Goal: Obtain resource: Download file/media

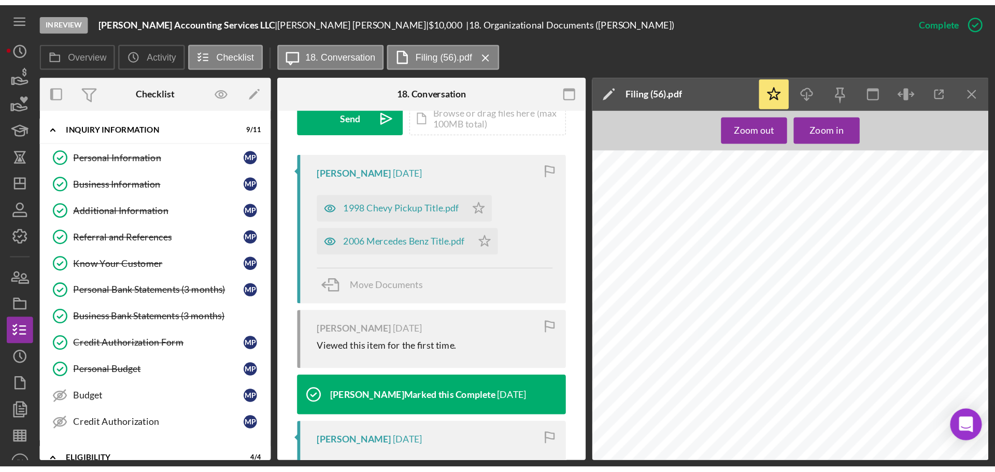
scroll to position [311, 0]
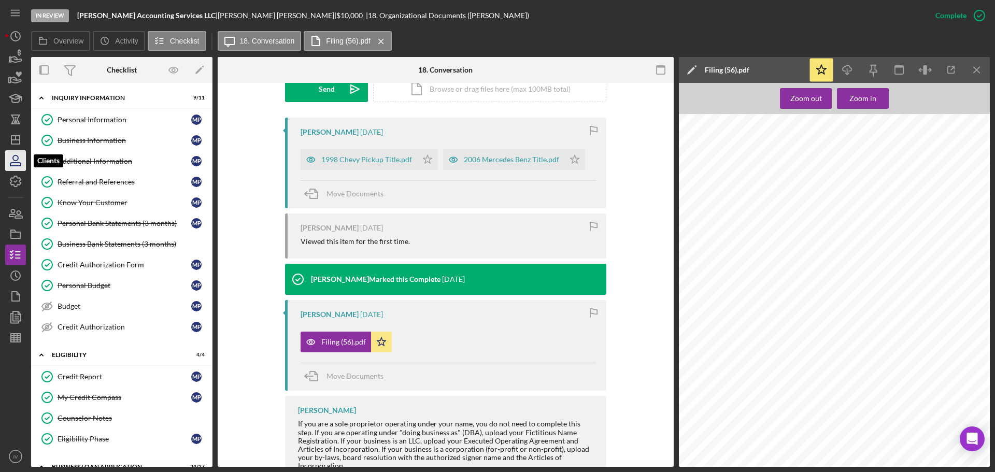
click at [20, 158] on icon "button" at bounding box center [16, 161] width 26 height 26
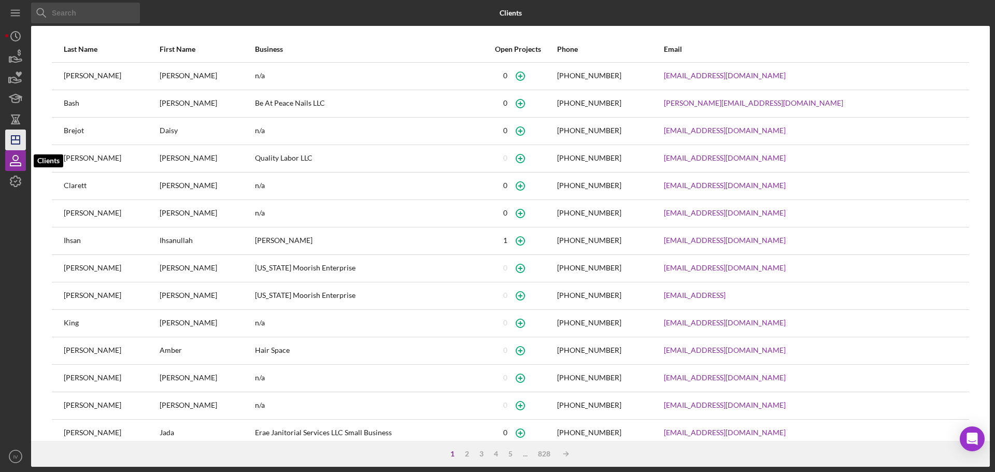
click at [15, 139] on g "button" at bounding box center [15, 140] width 8 height 8
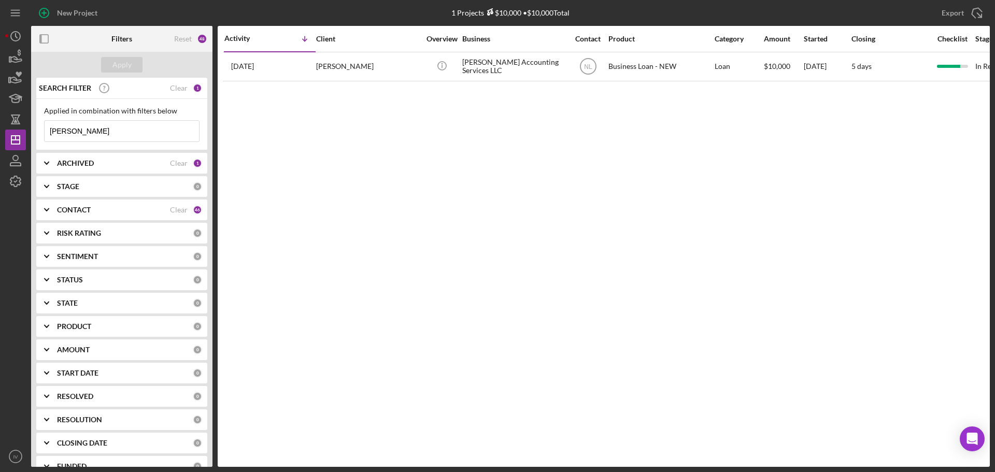
click at [90, 132] on input "[PERSON_NAME]" at bounding box center [122, 131] width 154 height 21
drag, startPoint x: 90, startPoint y: 132, endPoint x: 58, endPoint y: 132, distance: 31.6
click at [58, 132] on input "[PERSON_NAME]" at bounding box center [122, 131] width 154 height 21
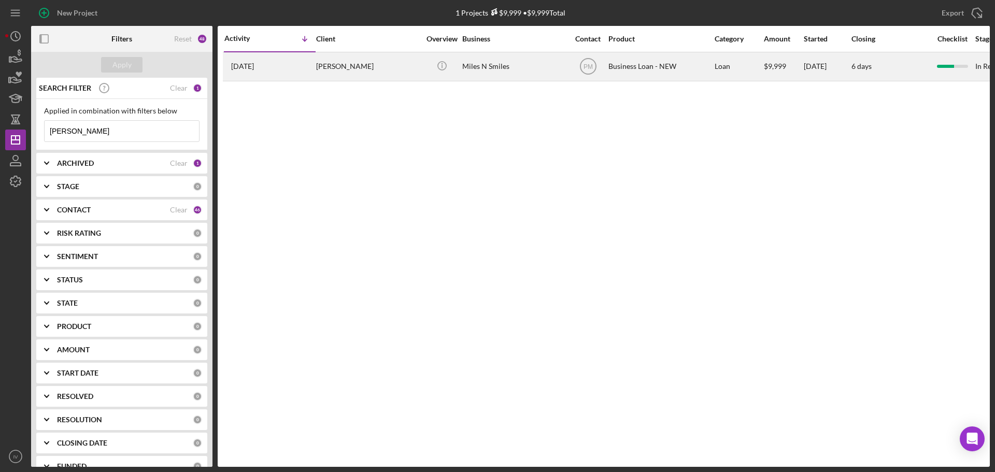
type input "[PERSON_NAME]"
click at [324, 63] on div "[PERSON_NAME]" at bounding box center [368, 66] width 104 height 27
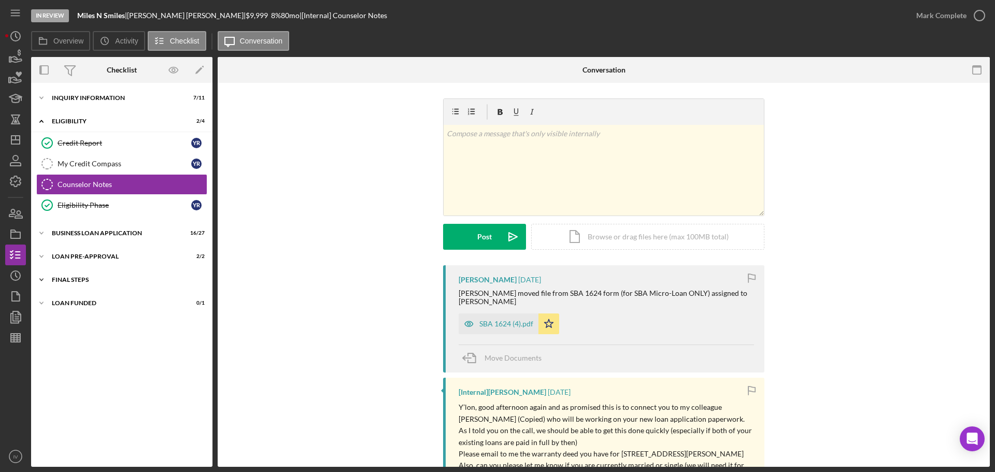
click at [83, 281] on div "FINAL STEPS" at bounding box center [126, 280] width 148 height 6
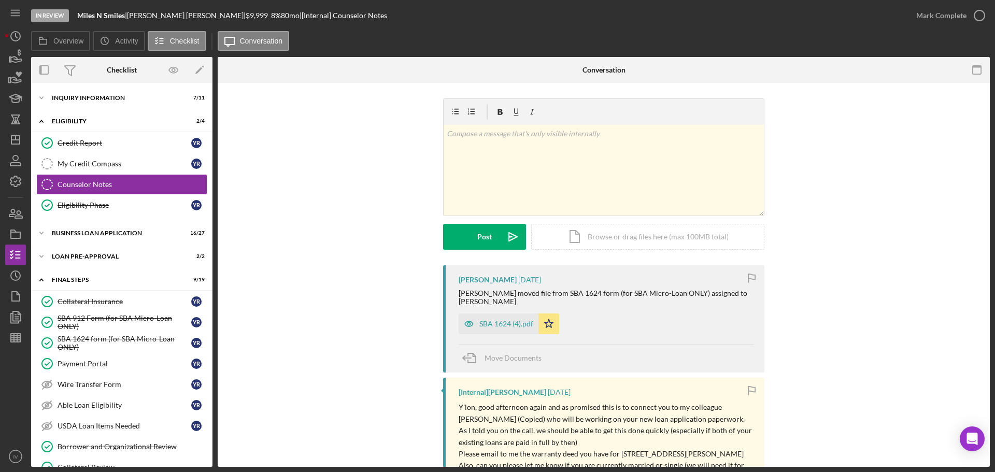
scroll to position [155, 0]
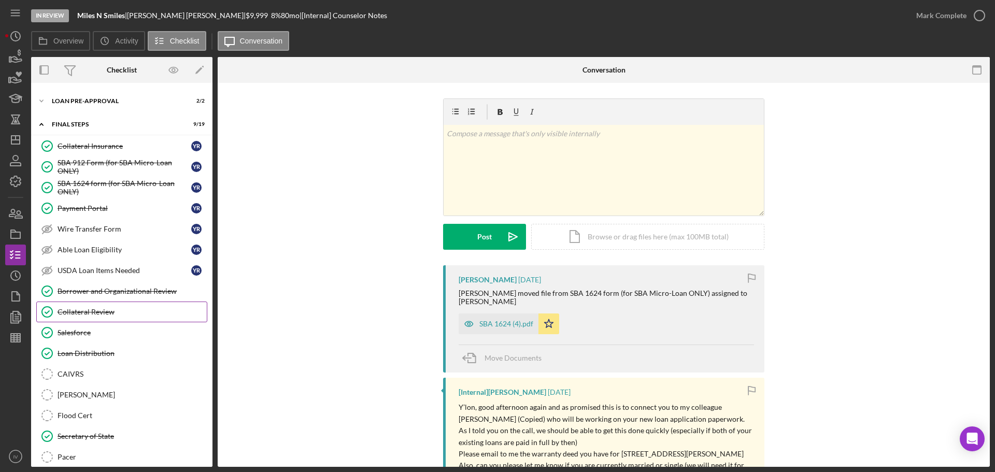
click at [90, 312] on div "Collateral Review" at bounding box center [132, 312] width 149 height 8
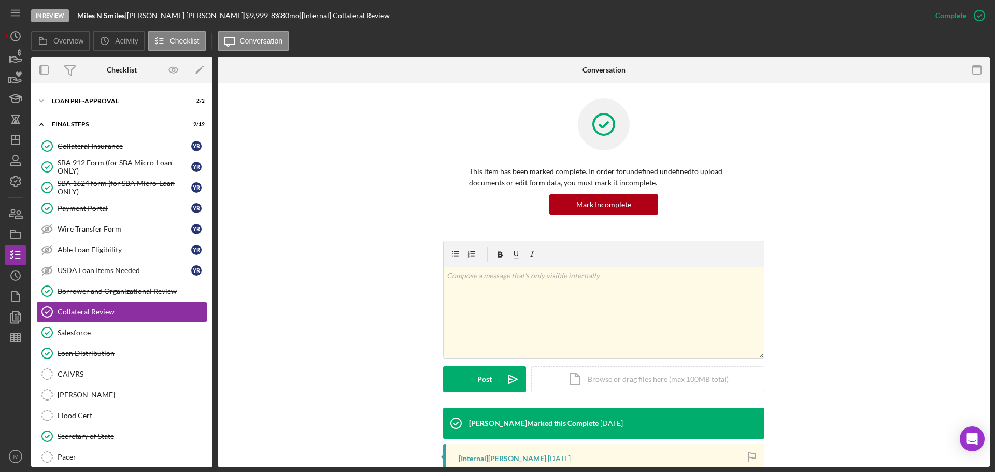
scroll to position [165, 0]
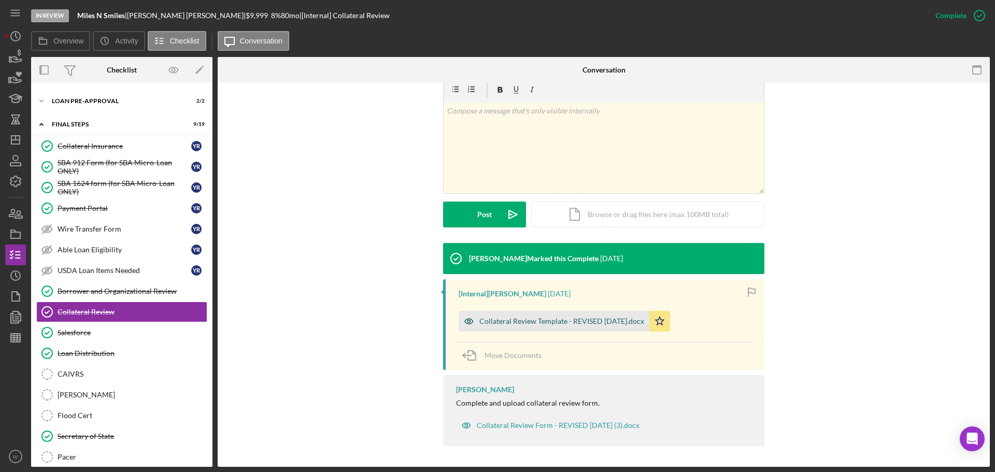
click at [567, 320] on div "Collateral Review Template - REVISED [DATE].docx" at bounding box center [561, 321] width 165 height 8
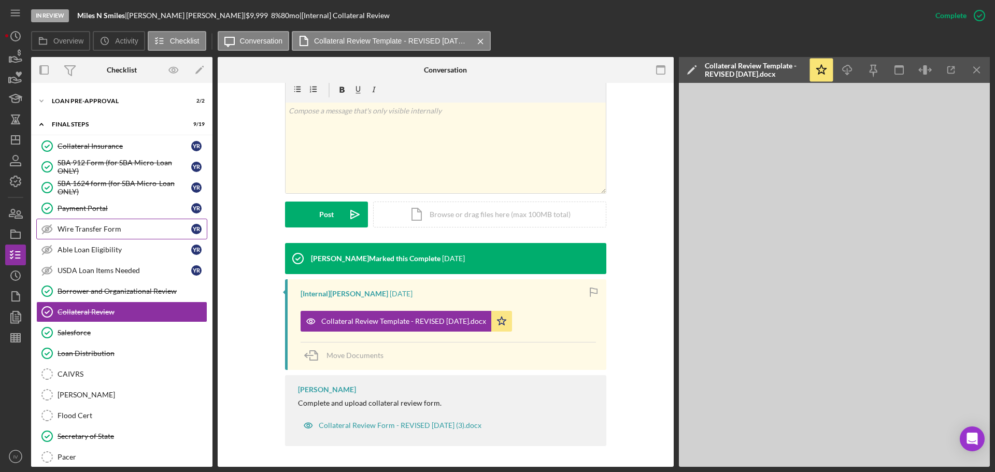
scroll to position [52, 0]
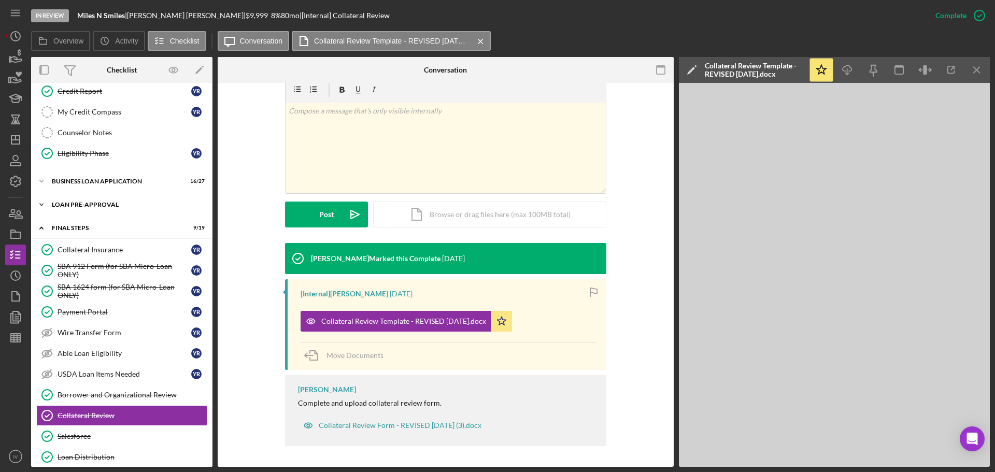
click at [75, 203] on div "LOAN PRE-APPROVAL" at bounding box center [126, 205] width 148 height 6
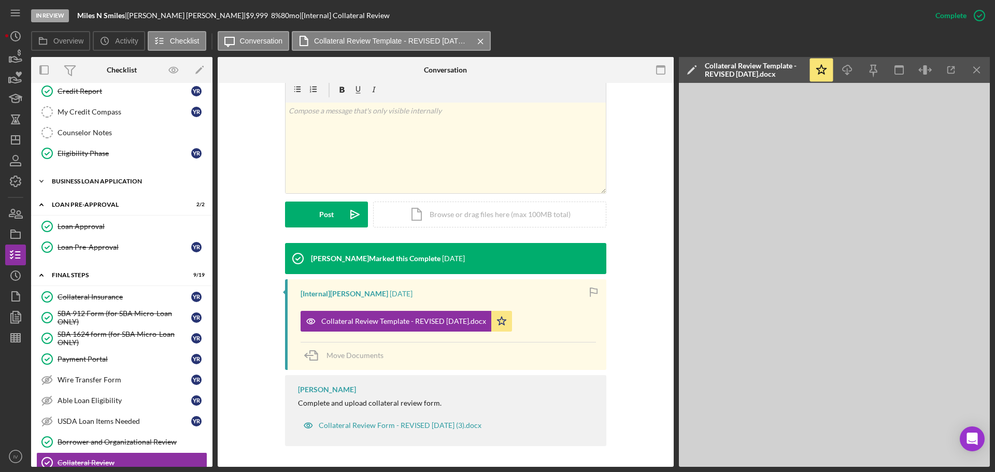
click at [85, 181] on div "BUSINESS LOAN APPLICATION" at bounding box center [126, 181] width 148 height 6
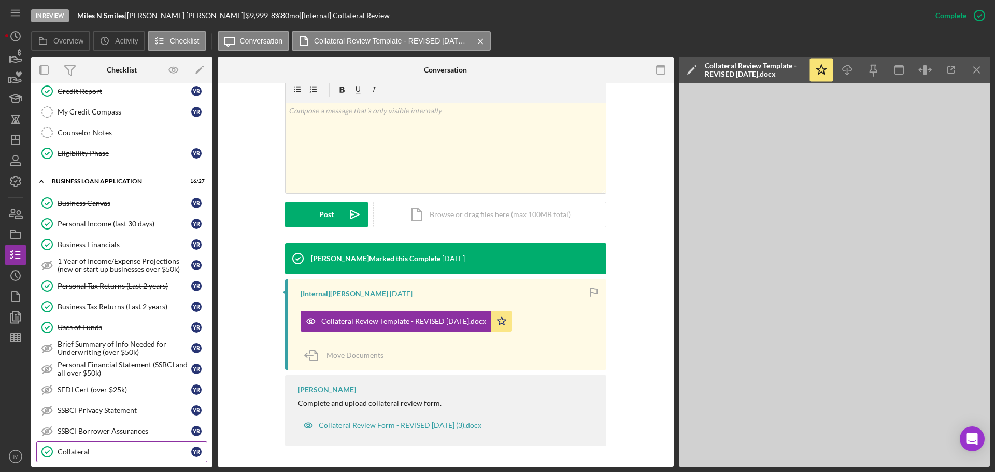
click at [85, 451] on div "Collateral" at bounding box center [125, 452] width 134 height 8
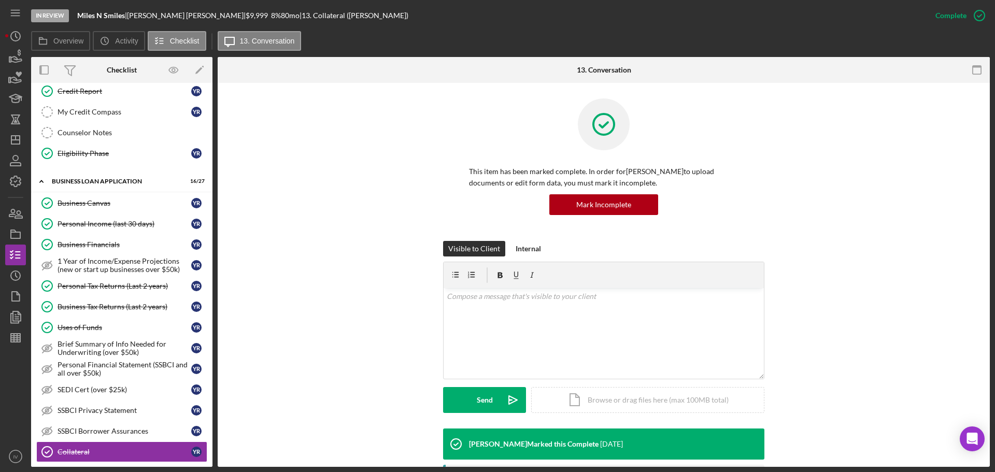
scroll to position [207, 0]
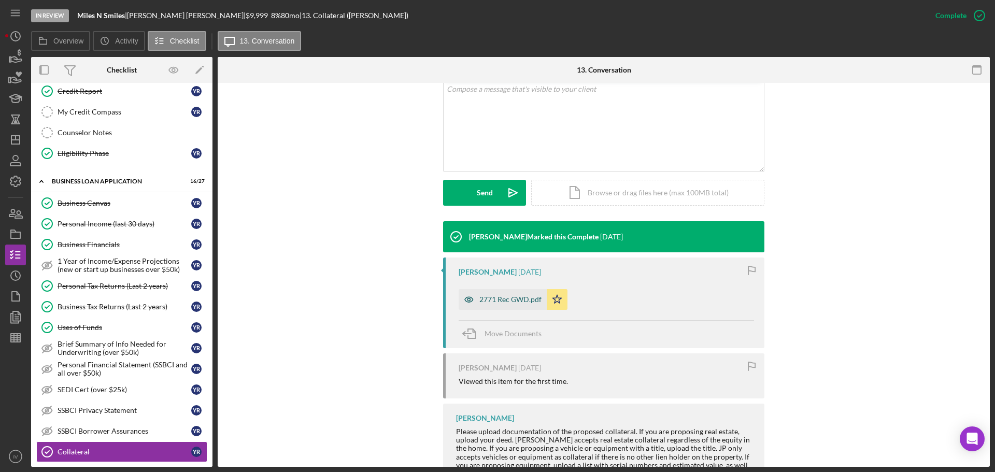
click at [498, 299] on div "2771 Rec GWD.pdf" at bounding box center [510, 299] width 62 height 8
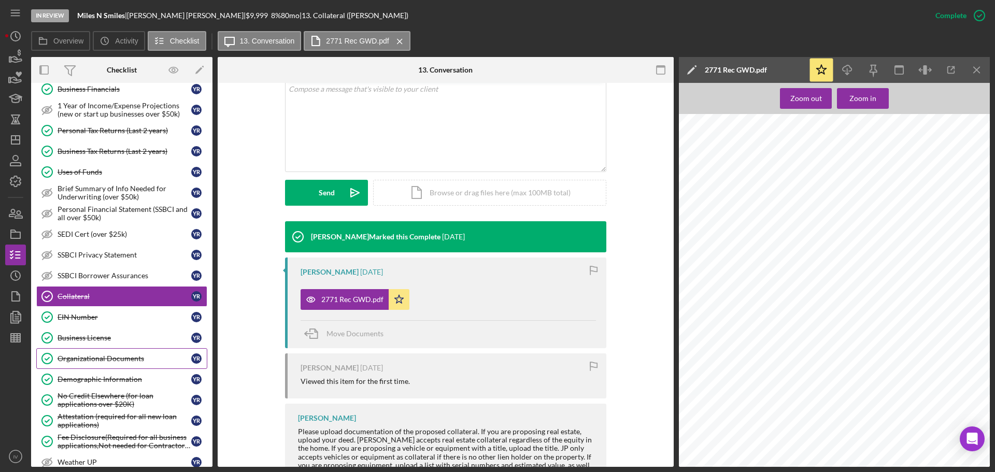
click at [96, 359] on div "Organizational Documents" at bounding box center [125, 358] width 134 height 8
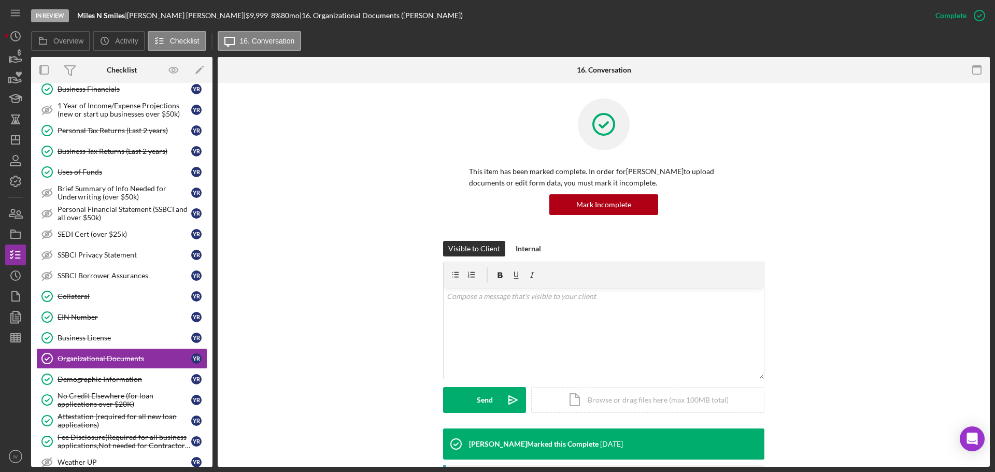
scroll to position [202, 0]
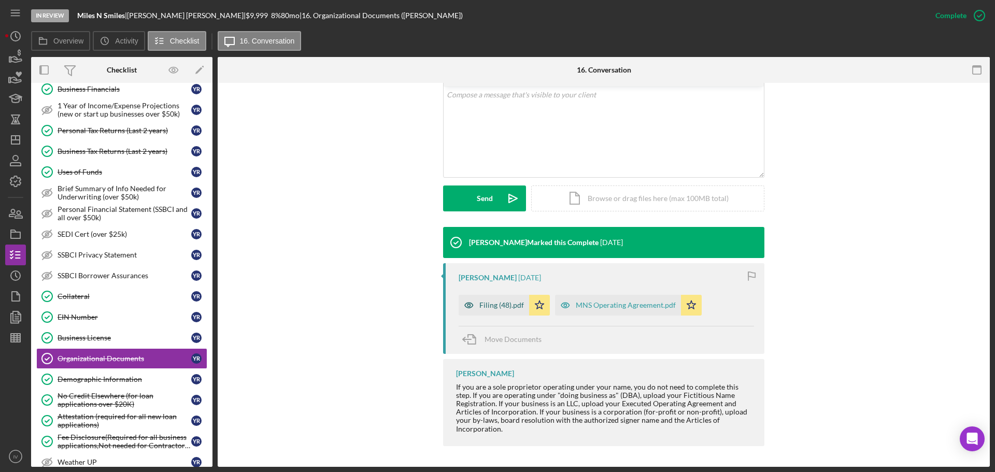
click at [508, 303] on div "Filing (48).pdf" at bounding box center [501, 305] width 45 height 8
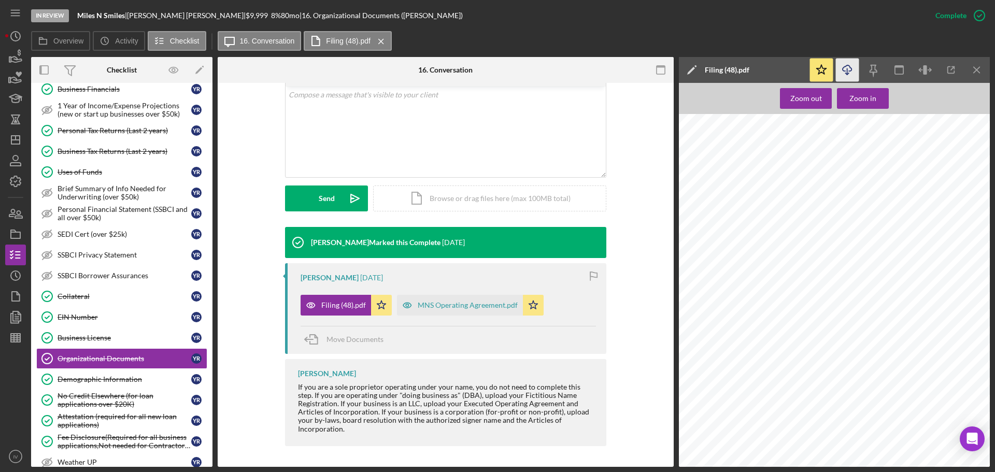
click at [848, 69] on icon "Icon/Download" at bounding box center [847, 70] width 23 height 23
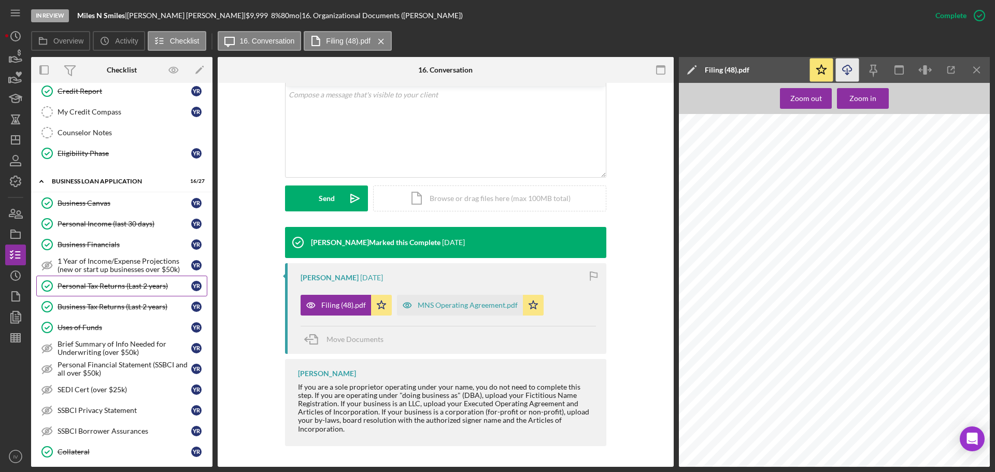
scroll to position [0, 0]
